Goal: Information Seeking & Learning: Learn about a topic

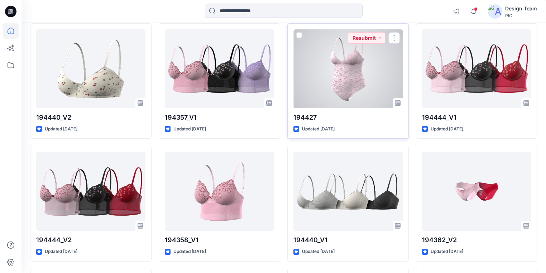
scroll to position [533, 0]
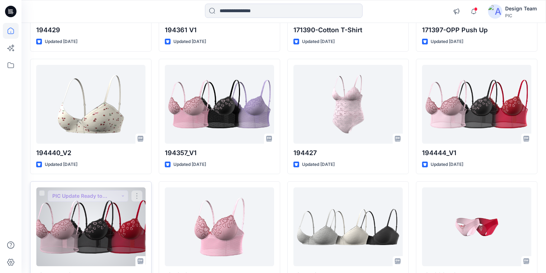
click at [122, 244] on div at bounding box center [90, 226] width 109 height 79
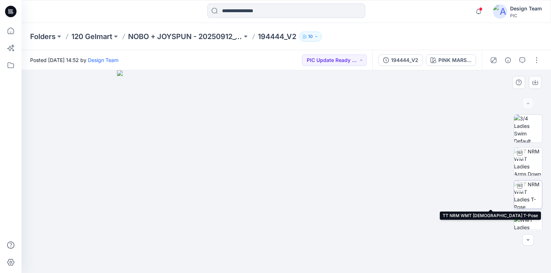
click at [537, 196] on img at bounding box center [528, 195] width 28 height 28
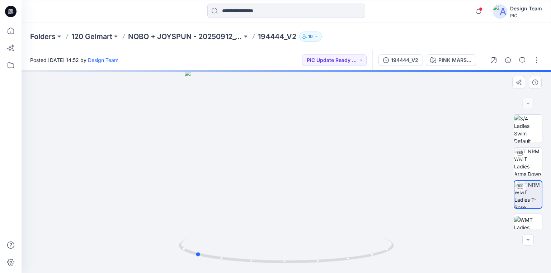
drag, startPoint x: 379, startPoint y: 254, endPoint x: 288, endPoint y: 235, distance: 93.1
click at [288, 235] on div at bounding box center [286, 171] width 529 height 203
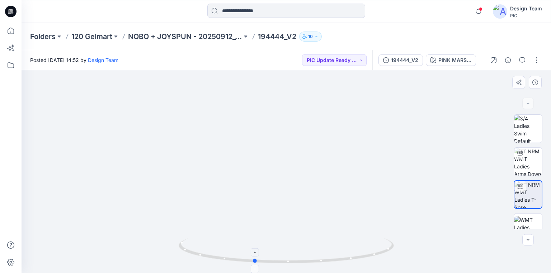
drag, startPoint x: 288, startPoint y: 262, endPoint x: 358, endPoint y: 259, distance: 70.3
click at [355, 259] on icon at bounding box center [286, 251] width 217 height 27
drag, startPoint x: 312, startPoint y: 262, endPoint x: 344, endPoint y: 262, distance: 31.9
click at [344, 262] on icon at bounding box center [286, 251] width 217 height 27
click at [216, 37] on p "NOBO + JOYSPUN - 20250912_120_GC" at bounding box center [185, 37] width 114 height 10
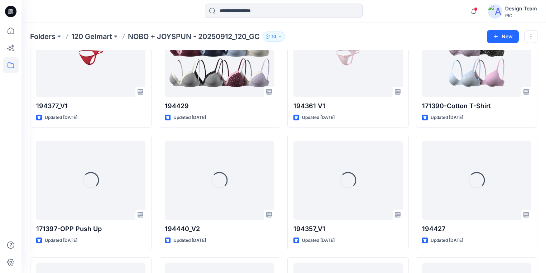
scroll to position [403, 0]
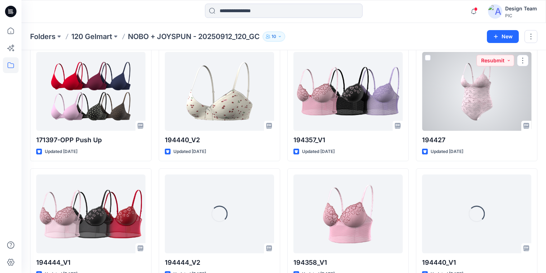
click at [478, 93] on div at bounding box center [476, 91] width 109 height 79
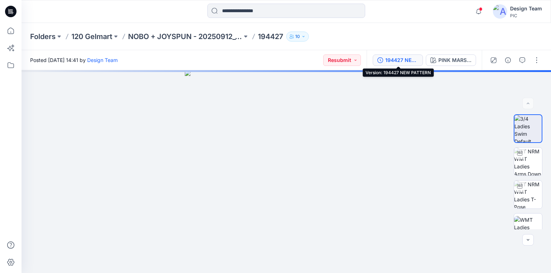
click at [401, 62] on div "194427 NEW PATTERN" at bounding box center [401, 60] width 33 height 8
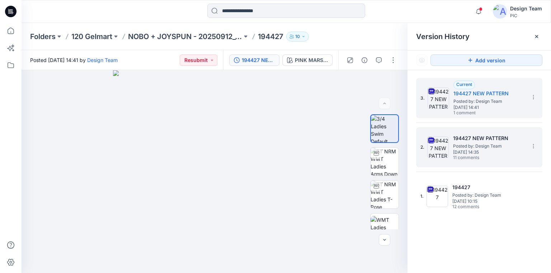
click at [489, 145] on span "Posted by: Design Team" at bounding box center [489, 146] width 72 height 7
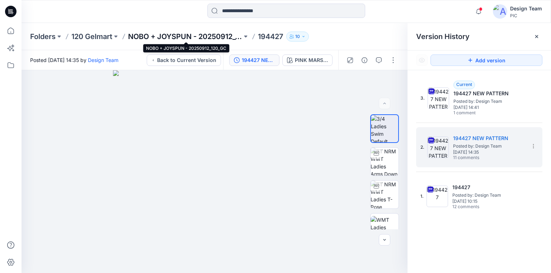
click at [151, 38] on p "NOBO + JOYSPUN - 20250912_120_GC" at bounding box center [185, 37] width 114 height 10
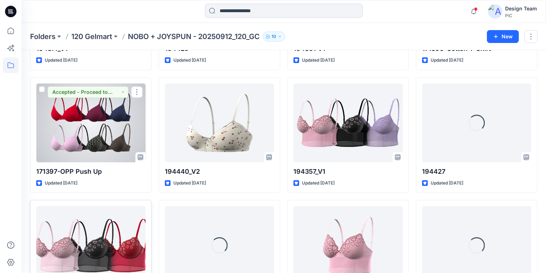
scroll to position [401, 0]
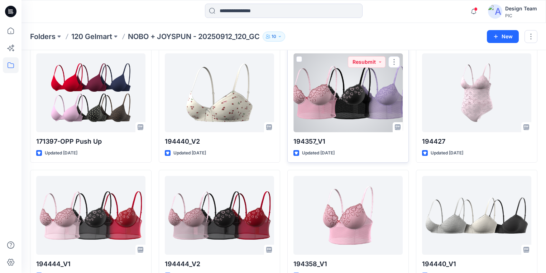
click at [355, 114] on div at bounding box center [348, 92] width 109 height 79
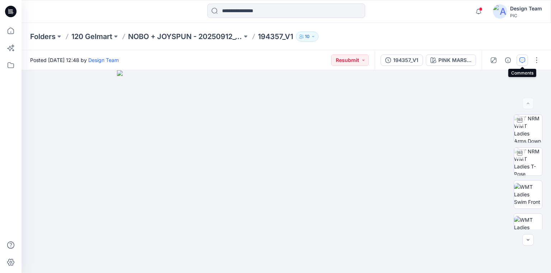
click at [520, 60] on icon "button" at bounding box center [522, 60] width 6 height 6
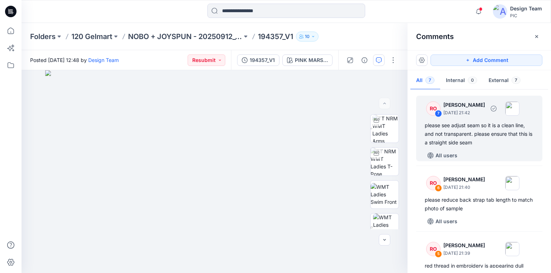
click at [467, 133] on div "please see adjust seam so it is a clean line, and not transparent. please ensur…" at bounding box center [478, 134] width 109 height 26
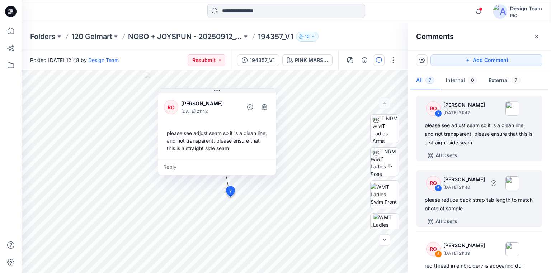
click at [460, 202] on div "please reduce back strap tab length to match photo of sample" at bounding box center [478, 204] width 109 height 17
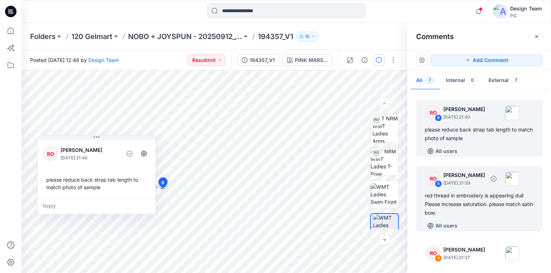
scroll to position [86, 0]
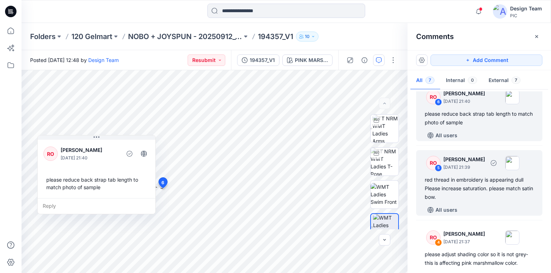
click at [466, 188] on div "red thread in embroidery is appearing dull Please increase saturation. please m…" at bounding box center [478, 189] width 109 height 26
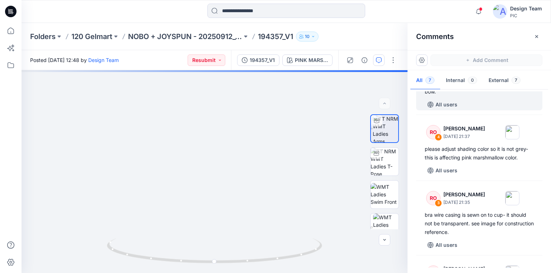
scroll to position [229, 0]
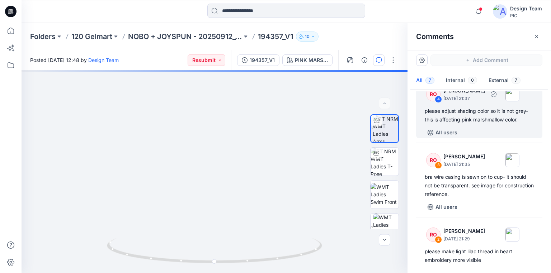
click at [460, 120] on div "please adjust shading color so it is not grey- this is affecting pink marshmall…" at bounding box center [478, 115] width 109 height 17
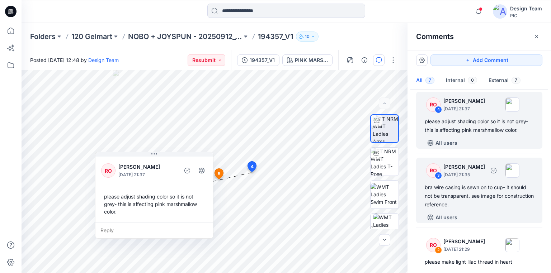
click at [461, 195] on div "bra wire casing is sewn on to cup- it should not be transparent. see image for …" at bounding box center [478, 196] width 109 height 26
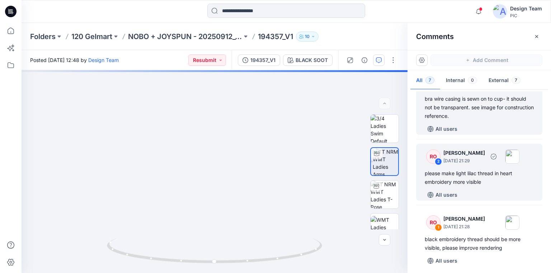
scroll to position [310, 0]
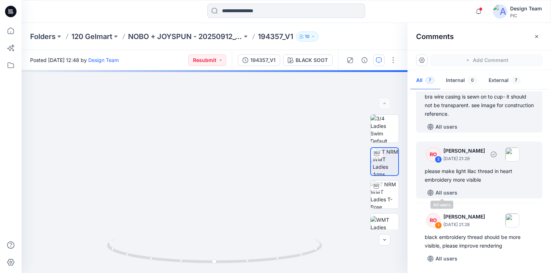
click at [453, 179] on div "please make light lilac thread in heart embroidery more visible" at bounding box center [478, 175] width 109 height 17
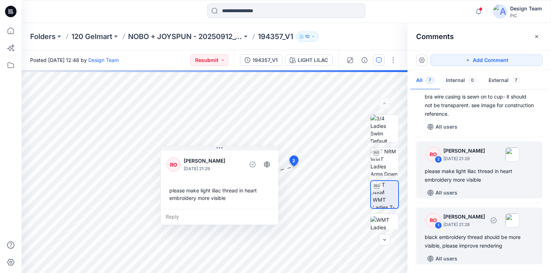
click at [469, 234] on div "black embroidery thread should be more visible, please improve rendering" at bounding box center [478, 241] width 109 height 17
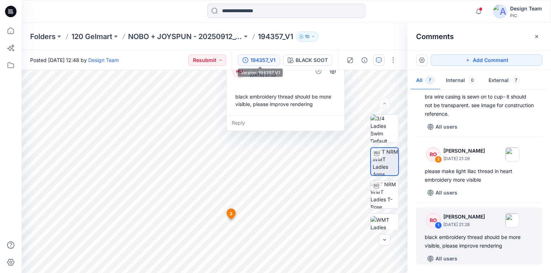
click at [262, 57] on div "194357_V1" at bounding box center [262, 60] width 25 height 8
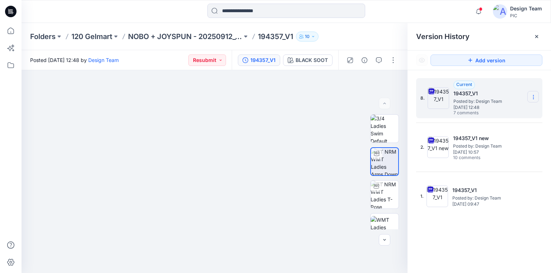
click at [532, 96] on icon at bounding box center [533, 97] width 6 height 6
click at [482, 110] on span "Download Source BW File" at bounding box center [497, 111] width 60 height 9
click at [378, 60] on icon "button" at bounding box center [379, 60] width 6 height 6
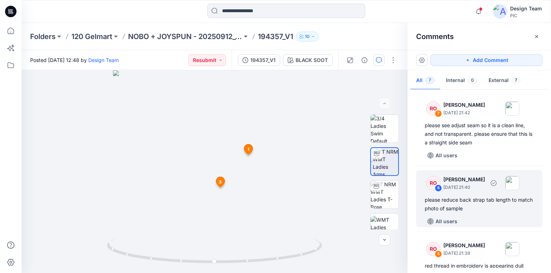
click at [469, 206] on div "please reduce back strap tab length to match photo of sample" at bounding box center [478, 204] width 109 height 17
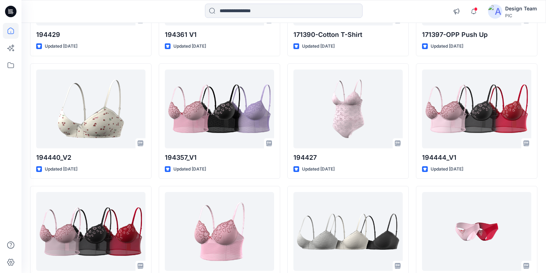
scroll to position [512, 0]
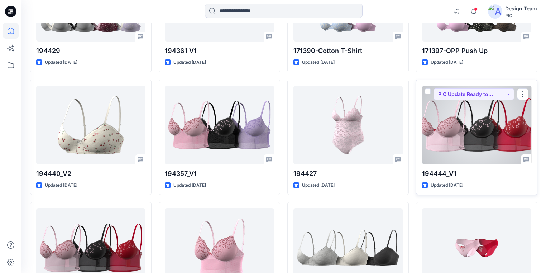
click at [456, 131] on div at bounding box center [476, 125] width 109 height 79
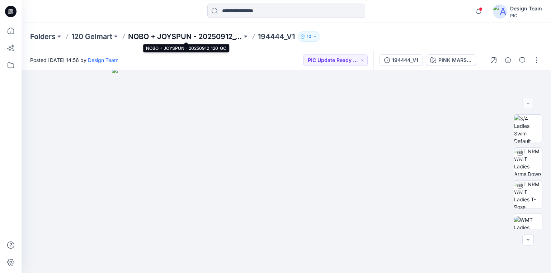
click at [232, 34] on p "NOBO + JOYSPUN - 20250912_120_GC" at bounding box center [185, 37] width 114 height 10
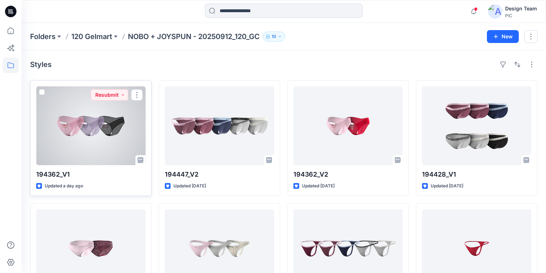
click at [108, 140] on div at bounding box center [90, 125] width 109 height 79
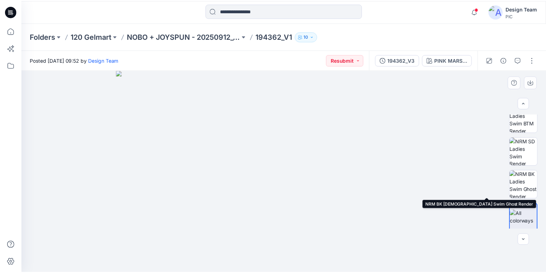
scroll to position [210, 0]
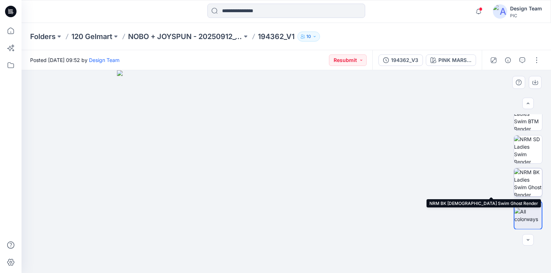
click at [523, 181] on img at bounding box center [528, 182] width 28 height 28
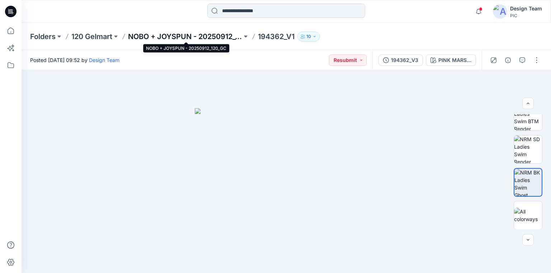
click at [218, 34] on p "NOBO + JOYSPUN - 20250912_120_GC" at bounding box center [185, 37] width 114 height 10
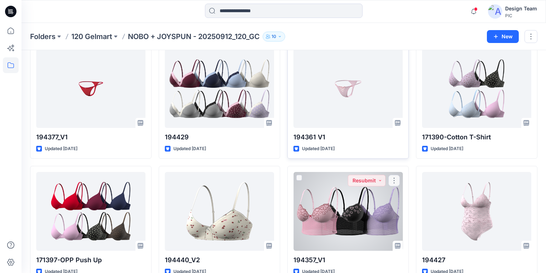
scroll to position [315, 0]
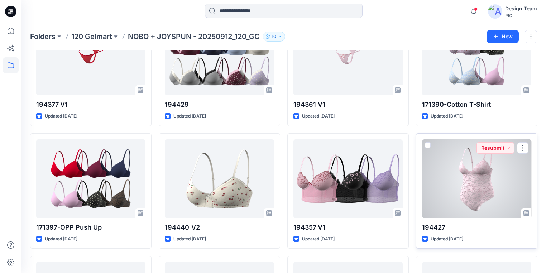
click at [477, 186] on div at bounding box center [476, 178] width 109 height 79
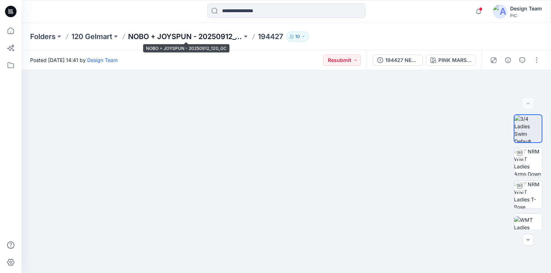
click at [228, 34] on p "NOBO + JOYSPUN - 20250912_120_GC" at bounding box center [185, 37] width 114 height 10
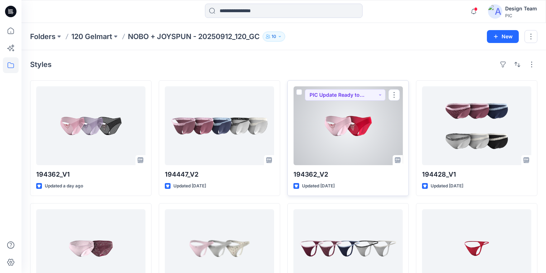
click at [354, 135] on div at bounding box center [348, 125] width 109 height 79
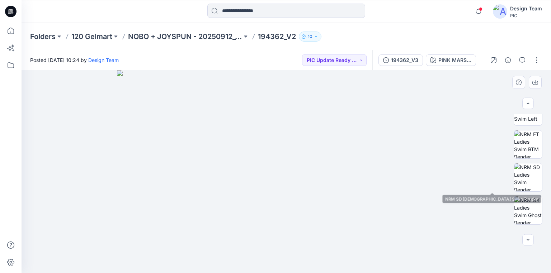
scroll to position [181, 0]
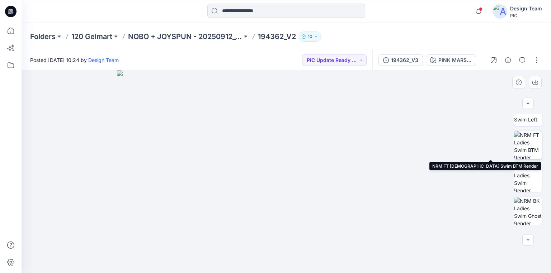
click at [529, 152] on img at bounding box center [528, 145] width 28 height 28
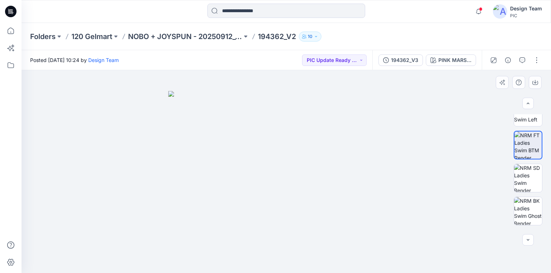
click at [308, 118] on img at bounding box center [286, 182] width 236 height 182
click at [304, 116] on img at bounding box center [286, 182] width 236 height 182
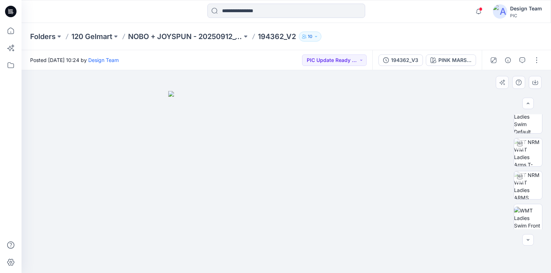
scroll to position [0, 0]
